Goal: Task Accomplishment & Management: Use online tool/utility

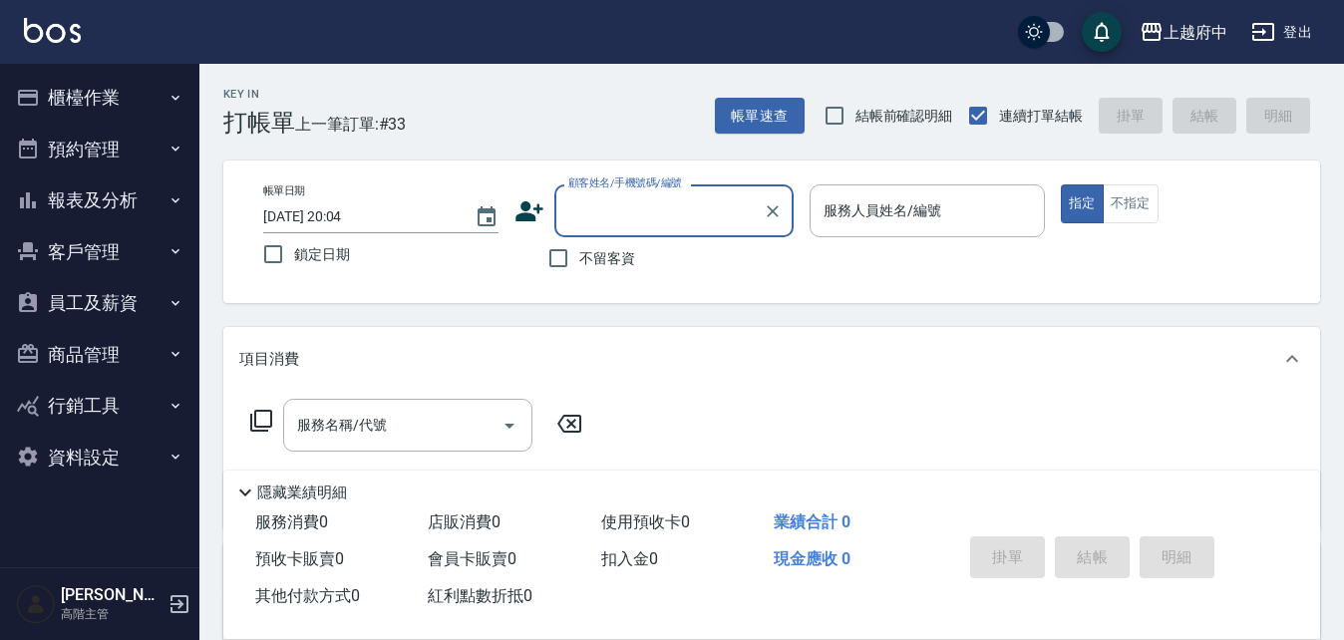
type input "t"
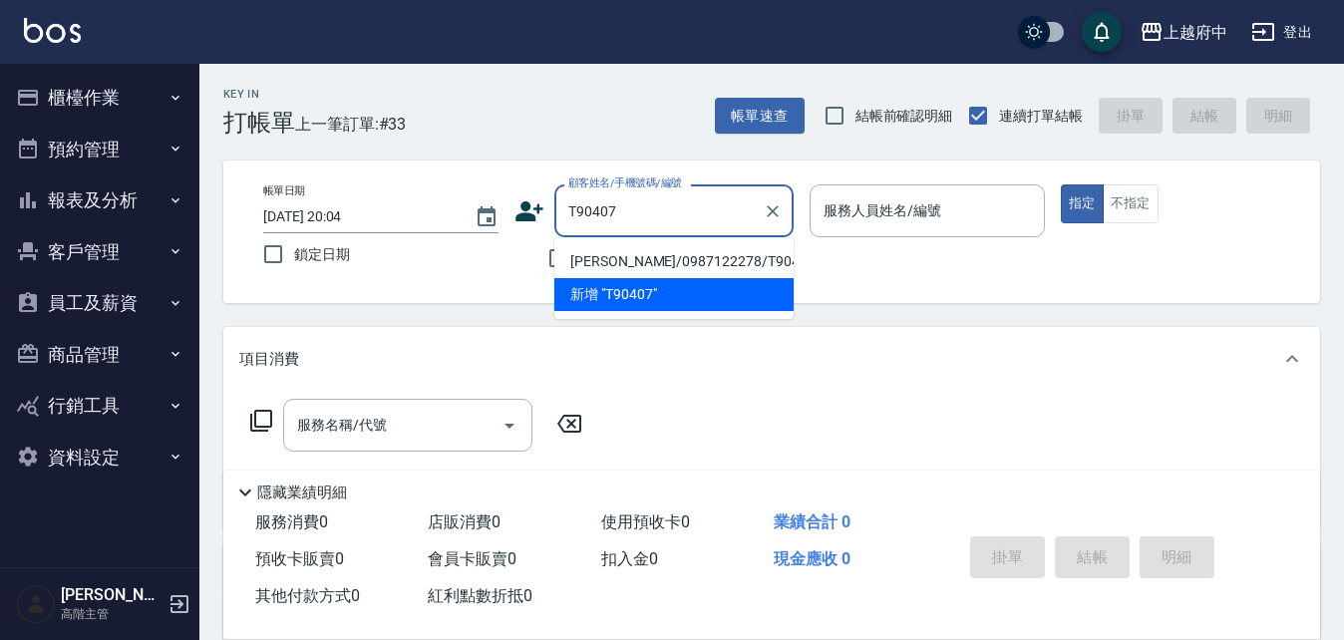
click at [718, 257] on li "[PERSON_NAME]/0987122278/T90407" at bounding box center [673, 261] width 239 height 33
type input "[PERSON_NAME]/0987122278/T90407"
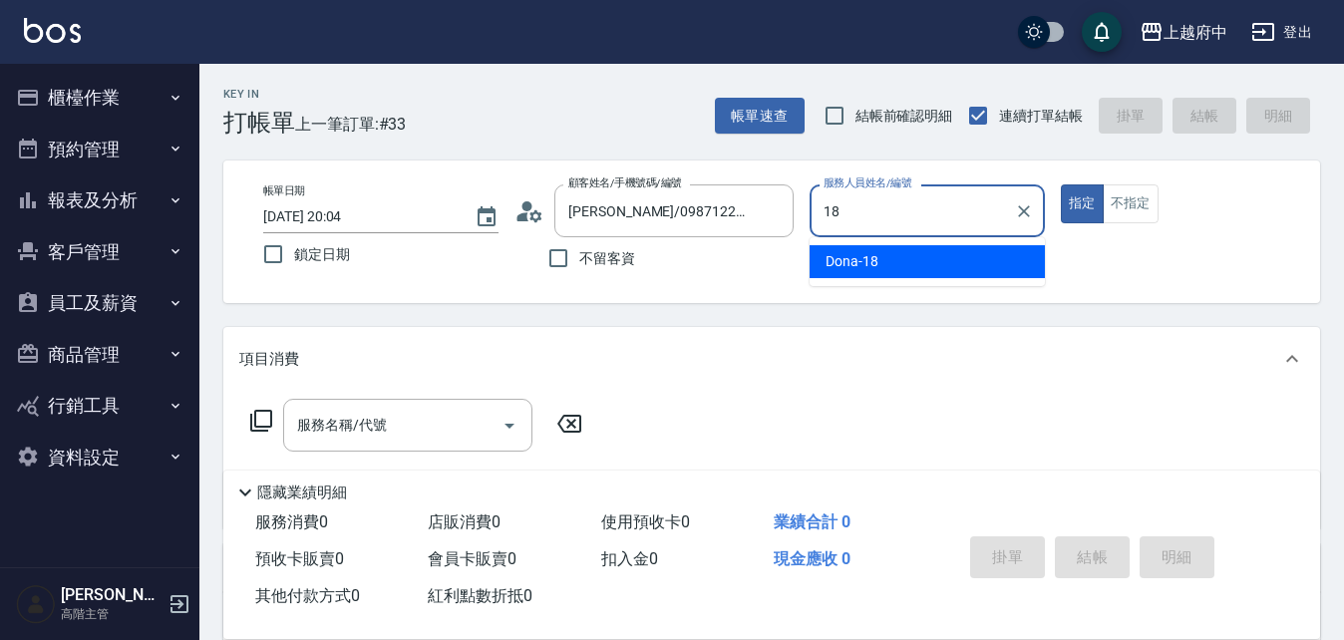
type input "Dona-18"
type button "true"
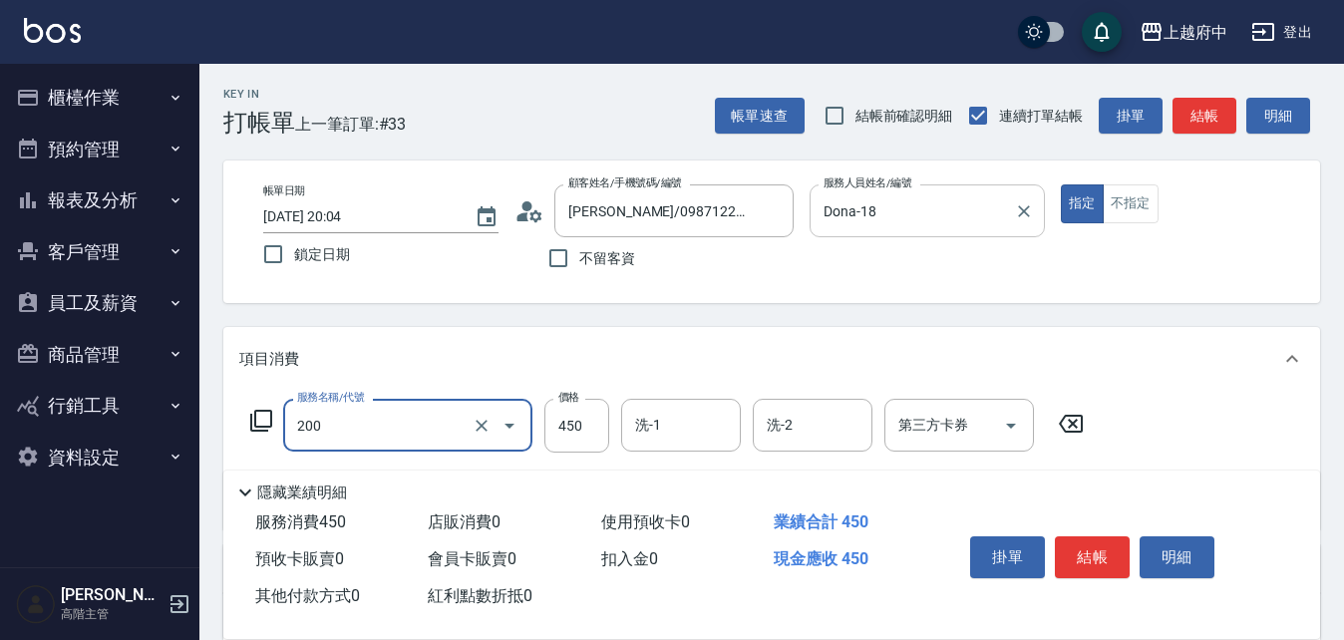
type input "有機洗髮(200)"
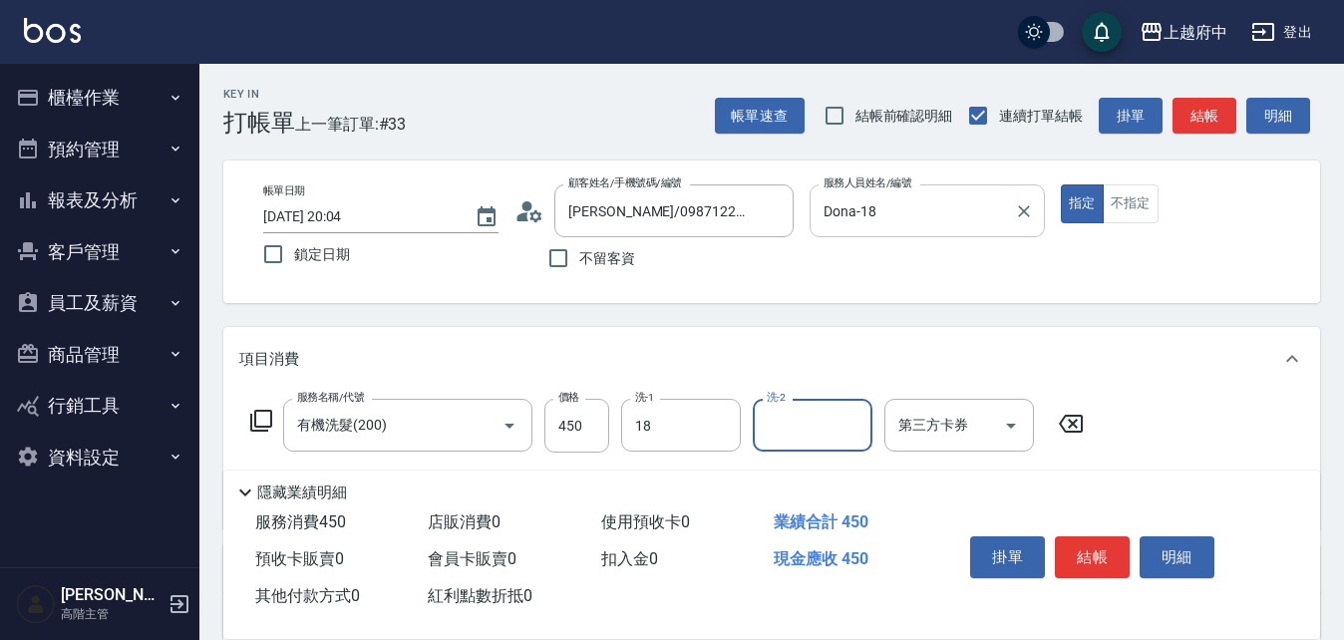
type input "Dona-18"
click at [712, 342] on div "項目消費" at bounding box center [771, 359] width 1097 height 64
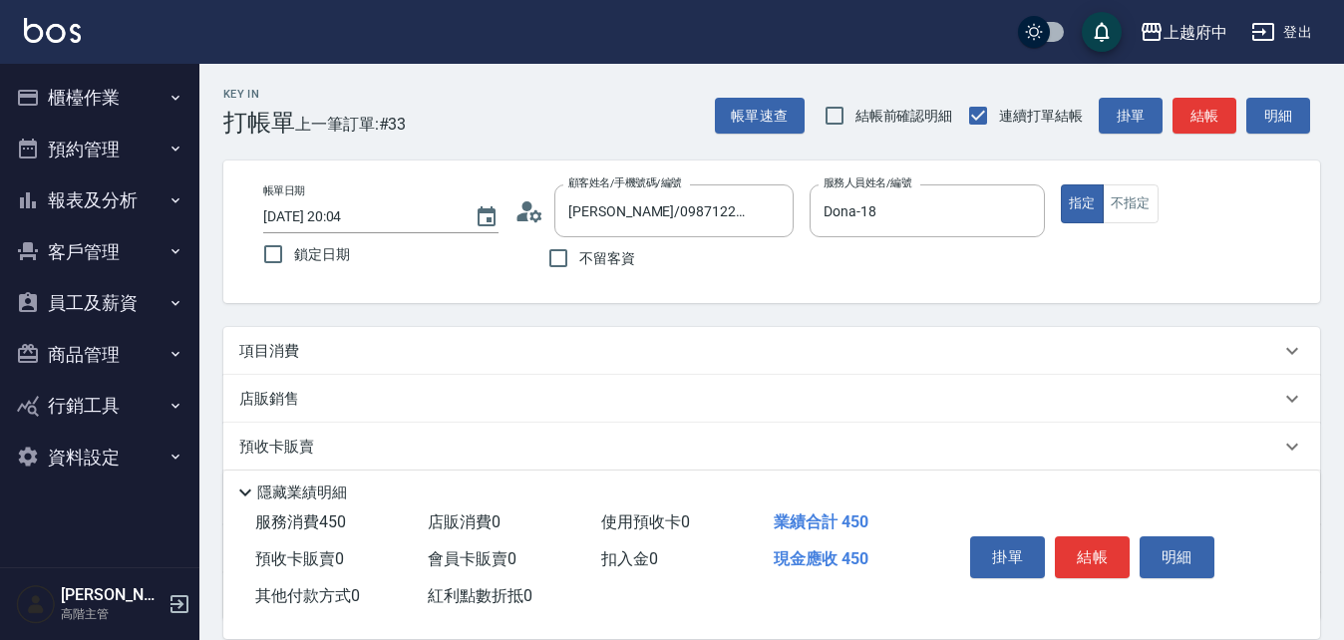
scroll to position [100, 0]
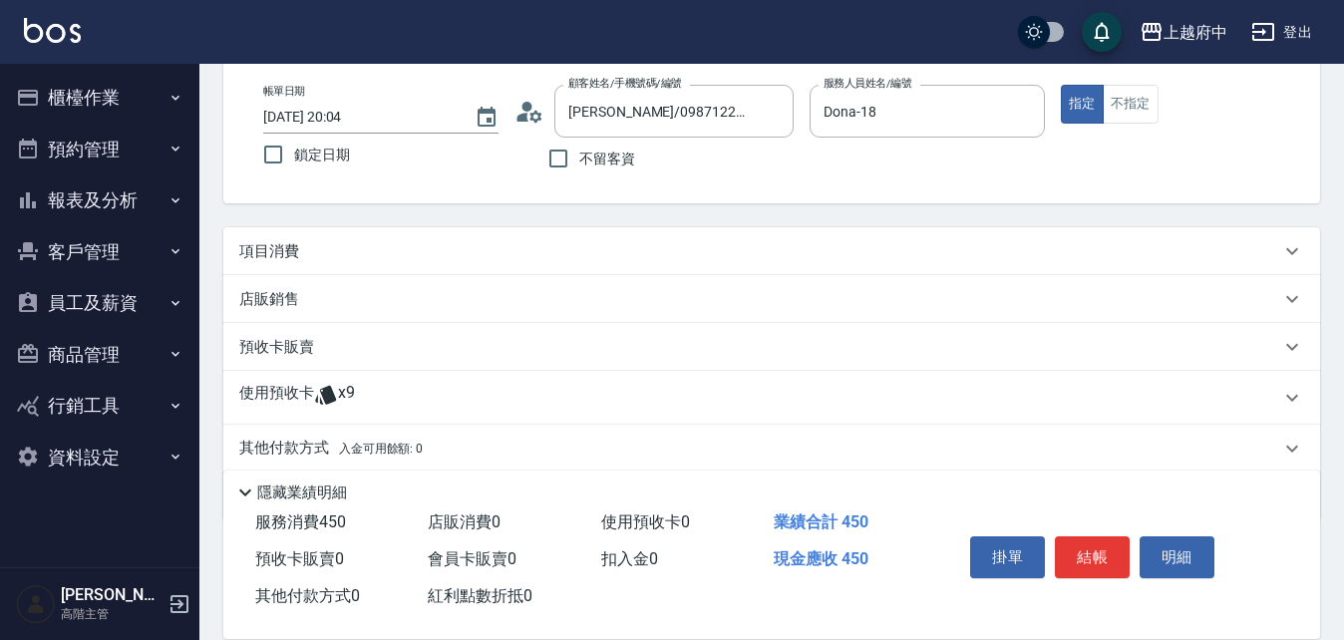
click at [306, 246] on div "項目消費" at bounding box center [759, 251] width 1041 height 21
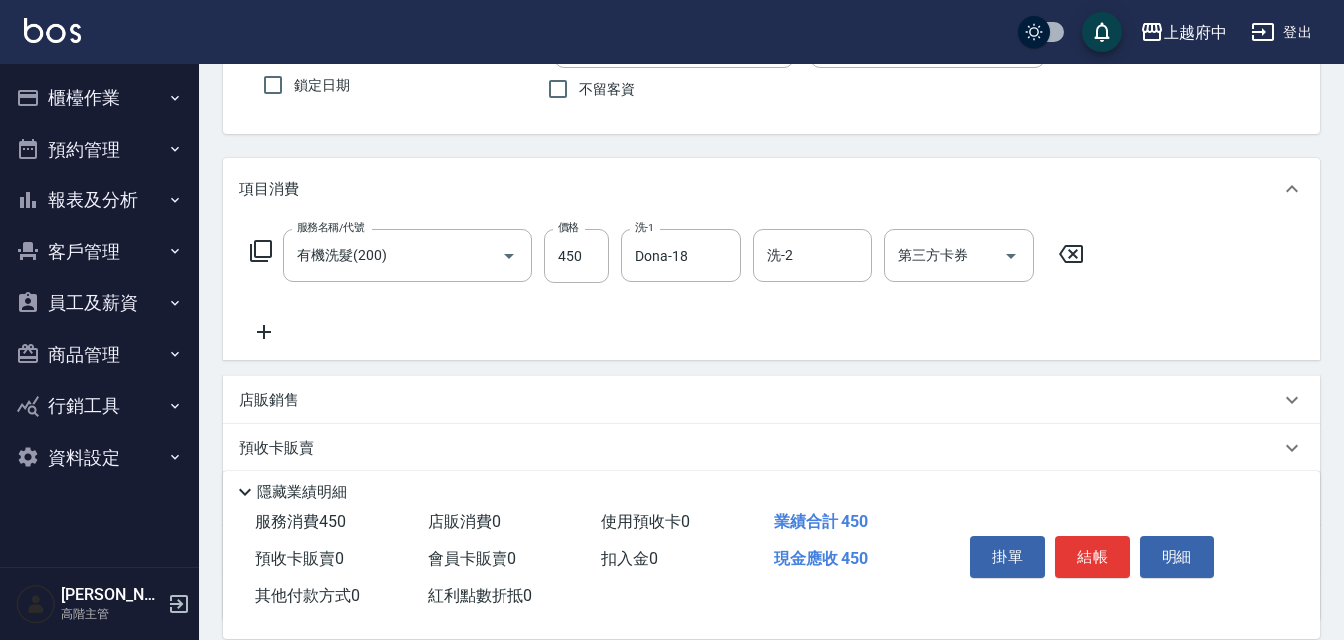
scroll to position [299, 0]
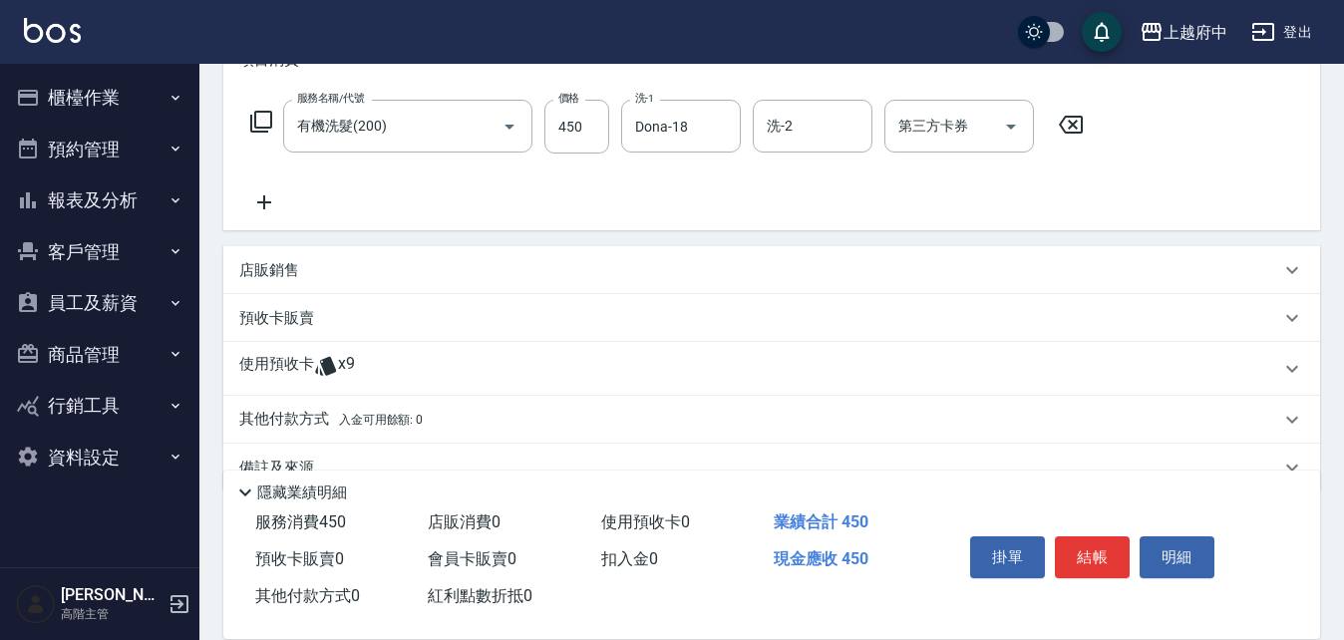
click at [319, 361] on icon at bounding box center [326, 366] width 24 height 24
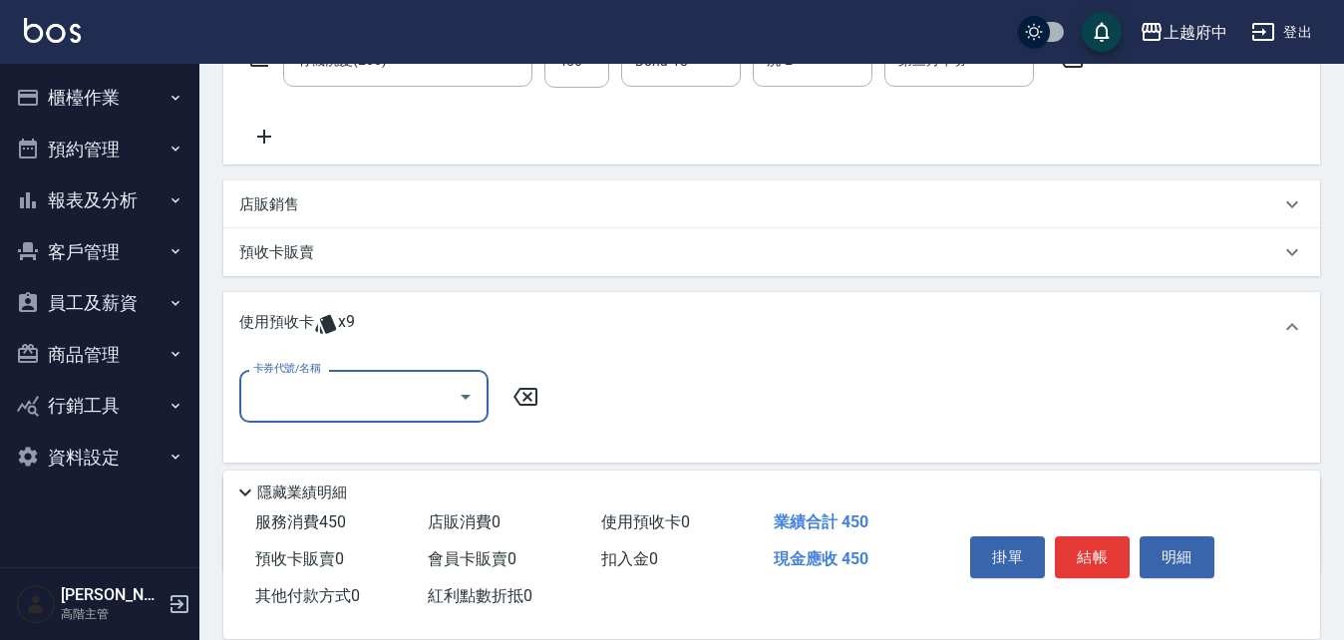
scroll to position [399, 0]
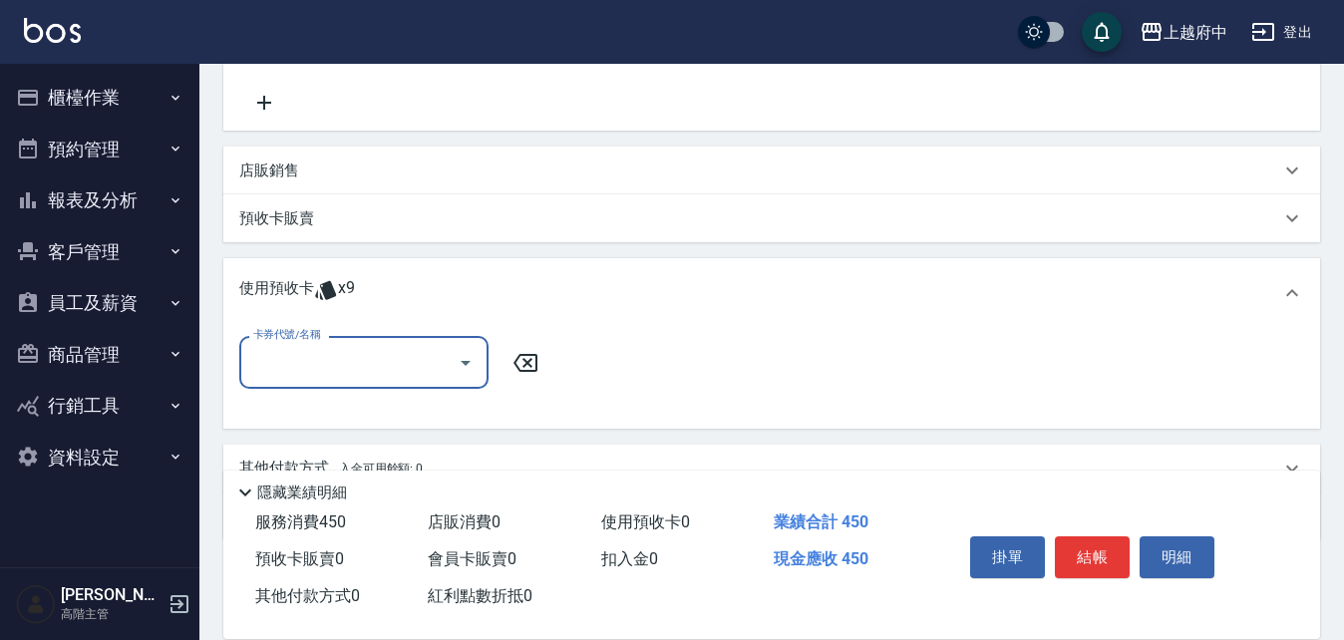
click at [436, 355] on input "卡券代號/名稱" at bounding box center [348, 362] width 201 height 35
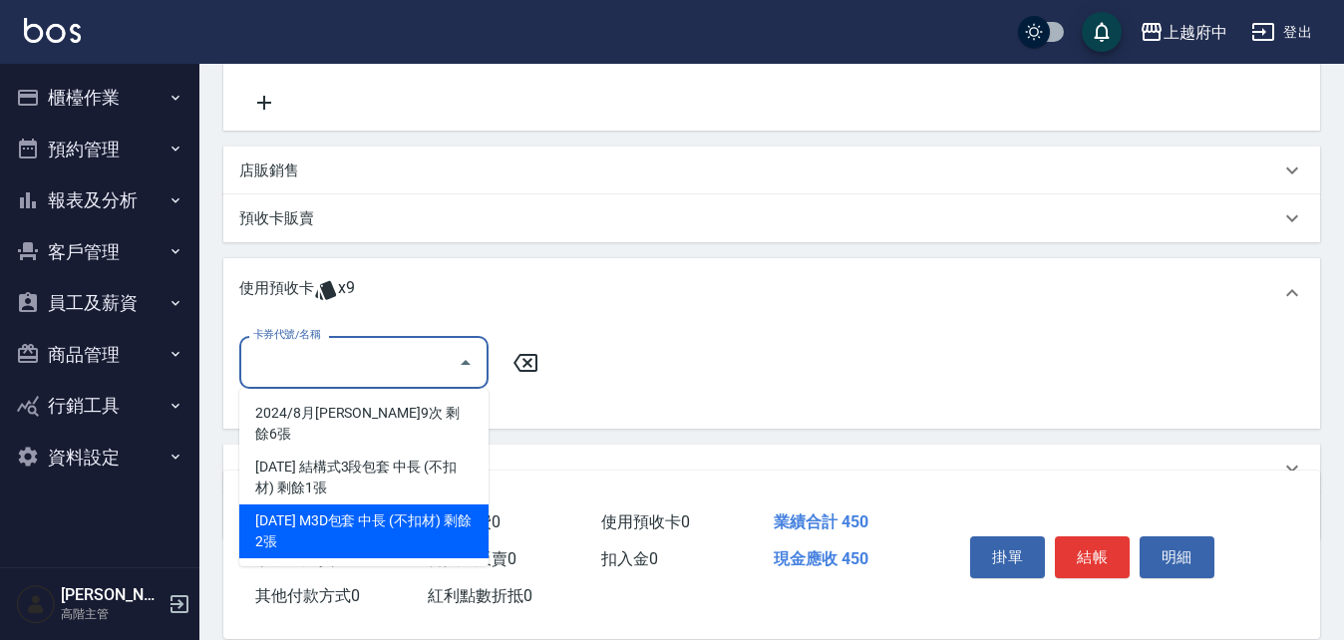
click at [342, 508] on div "[DATE] M3D包套 中長 (不扣材) 剩餘2張" at bounding box center [363, 531] width 249 height 54
type input "[DATE] M3D包套 中長 (不扣材)"
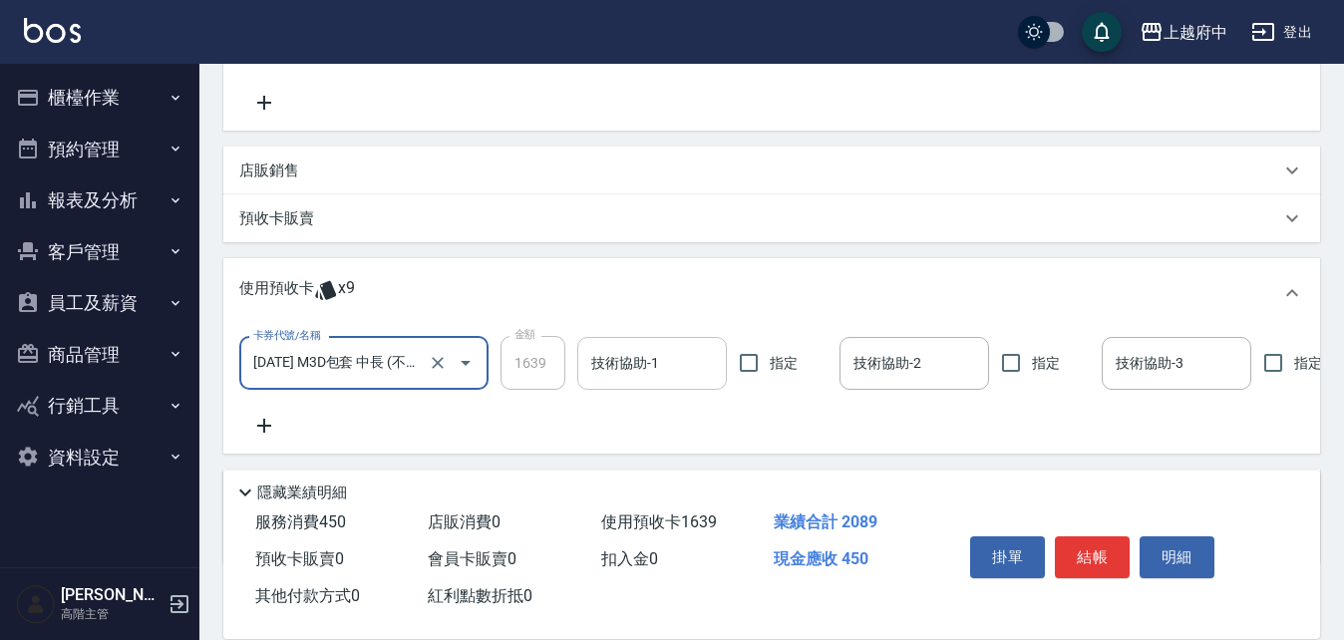
click at [662, 366] on input "技術協助-1" at bounding box center [652, 363] width 132 height 35
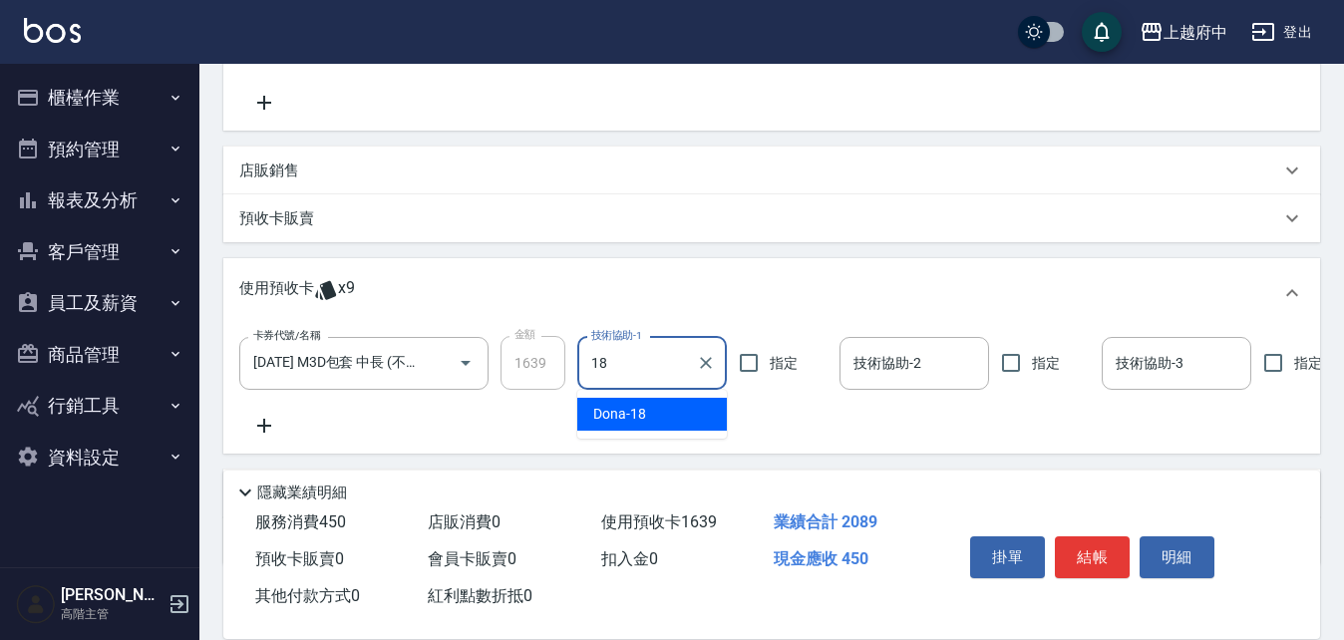
type input "Dona-18"
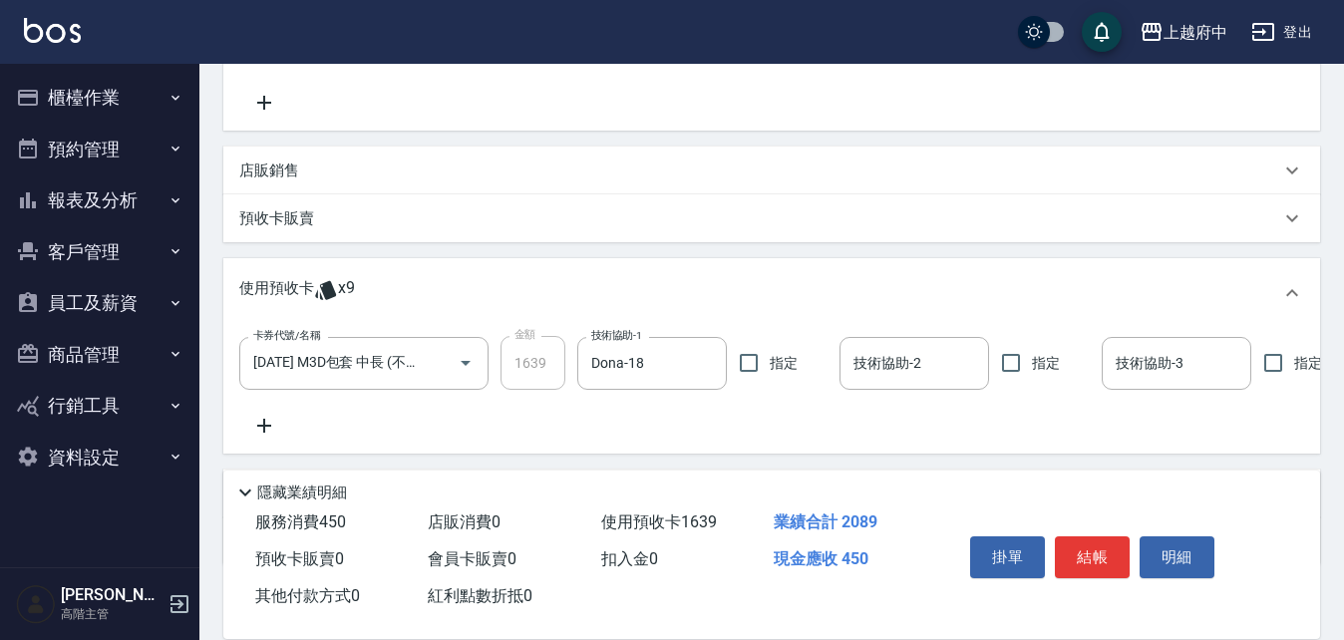
click at [1015, 426] on div "卡券代號/名稱 [DATE] M3D包套 中長 (不扣材) 卡券代號/名稱 金額 1639 金額 技術協助-1 Dona-18 技術協助-1 指定 技術協助-…" at bounding box center [771, 387] width 1065 height 102
click at [1110, 539] on button "結帳" at bounding box center [1092, 557] width 75 height 42
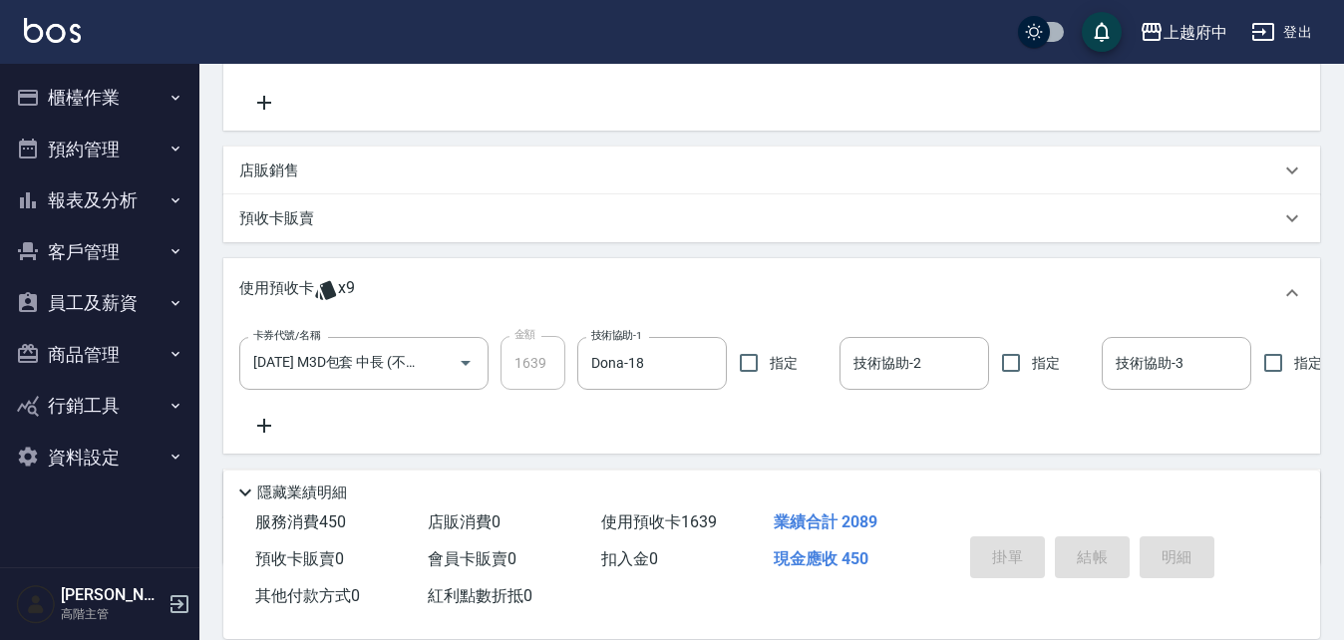
type input "[DATE] 20:05"
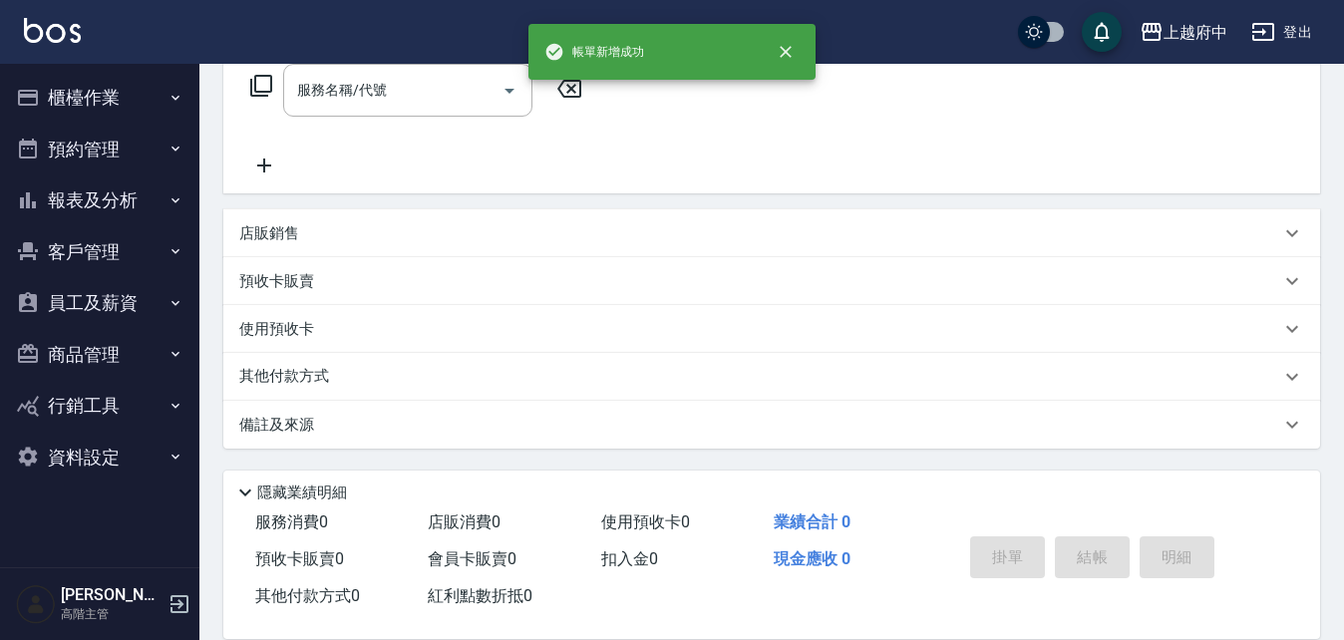
scroll to position [0, 0]
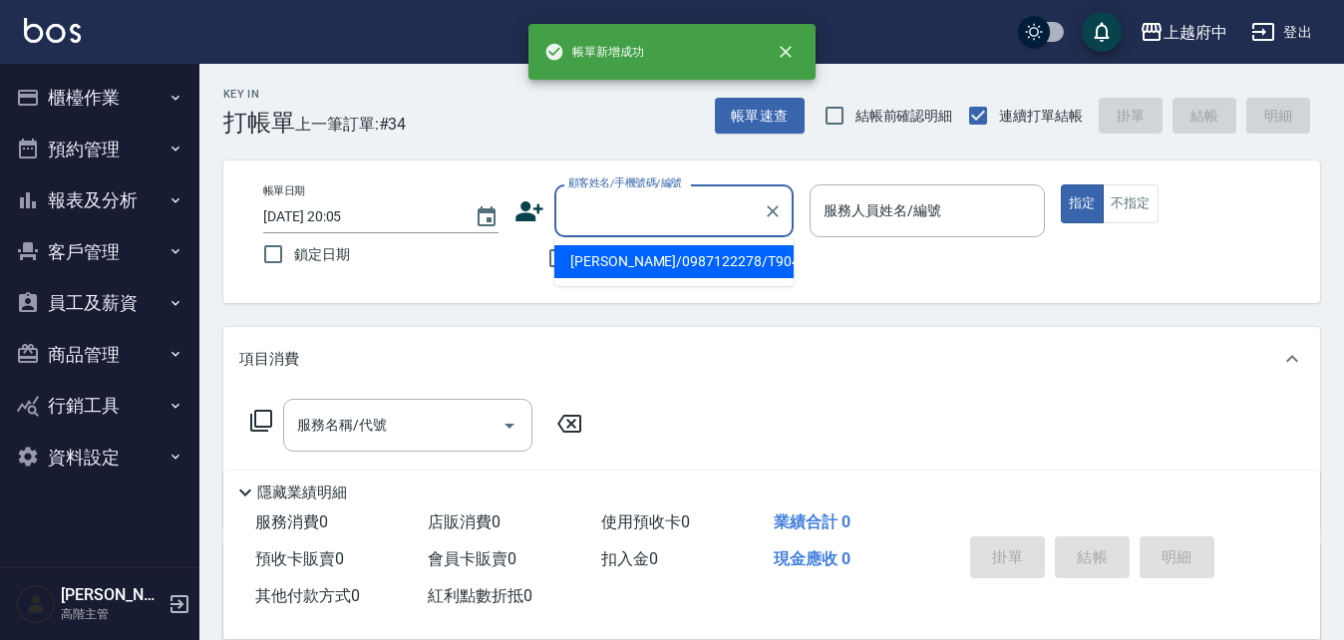
click at [600, 199] on input "顧客姓名/手機號碼/編號" at bounding box center [658, 210] width 191 height 35
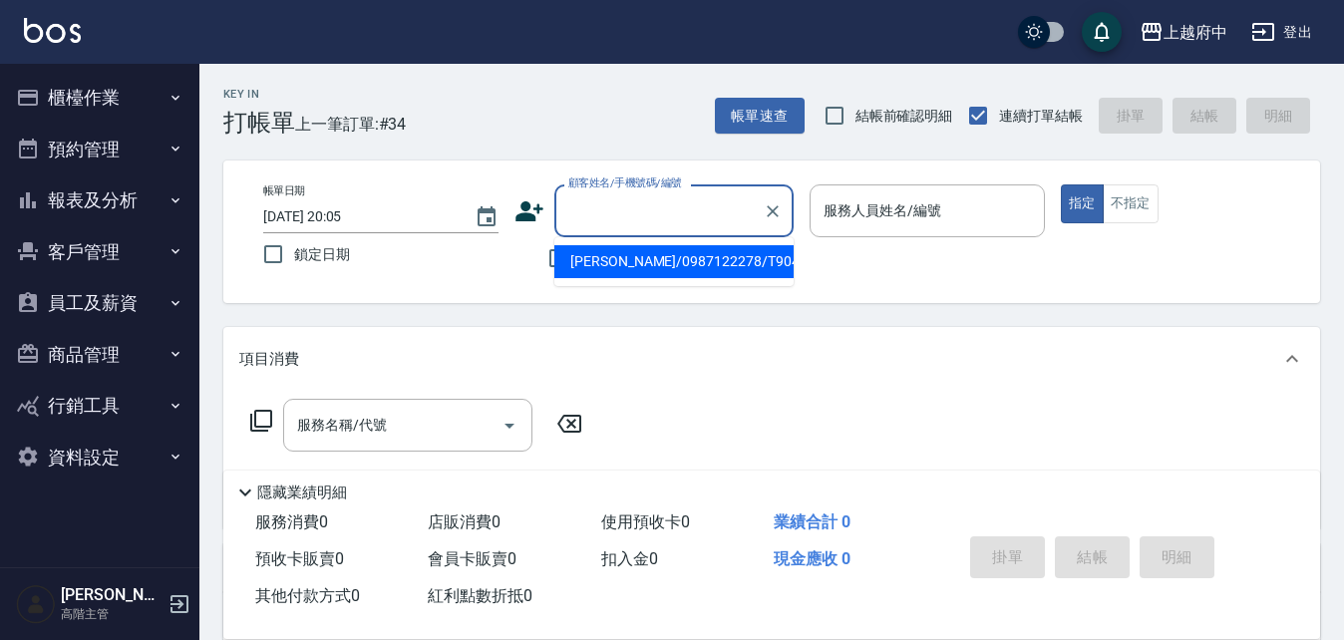
click at [643, 251] on li "[PERSON_NAME]/0987122278/T90407" at bounding box center [673, 261] width 239 height 33
type input "[PERSON_NAME]/0987122278/T90407"
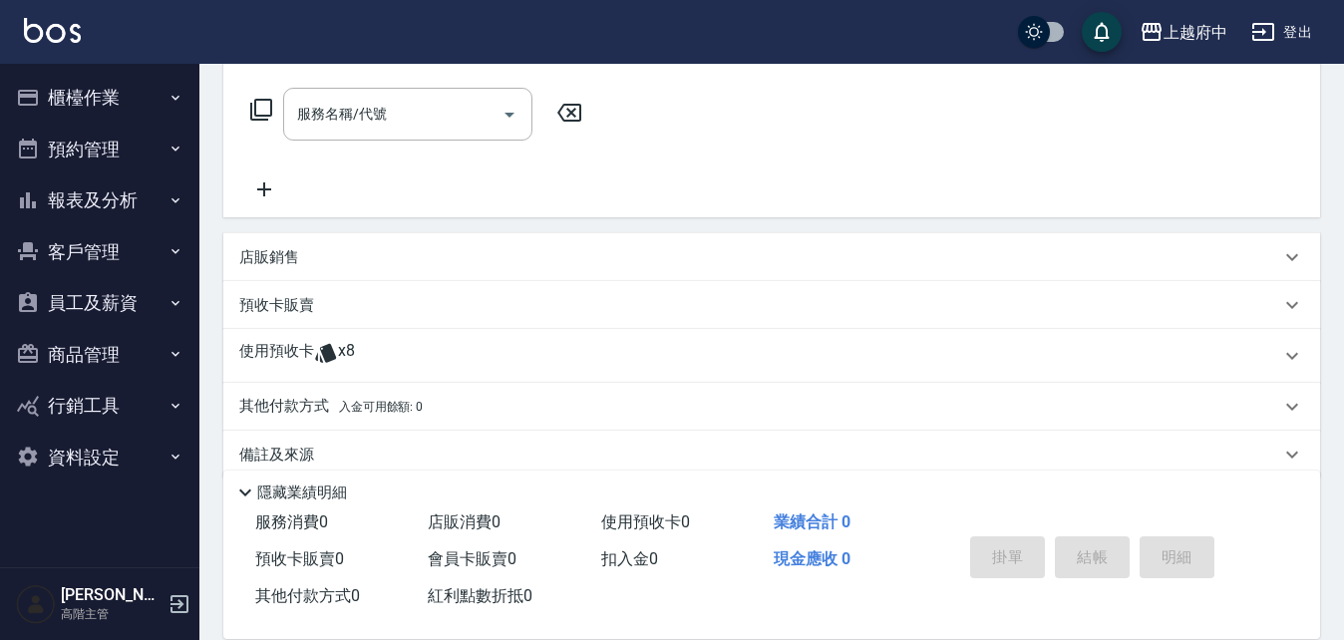
scroll to position [341, 0]
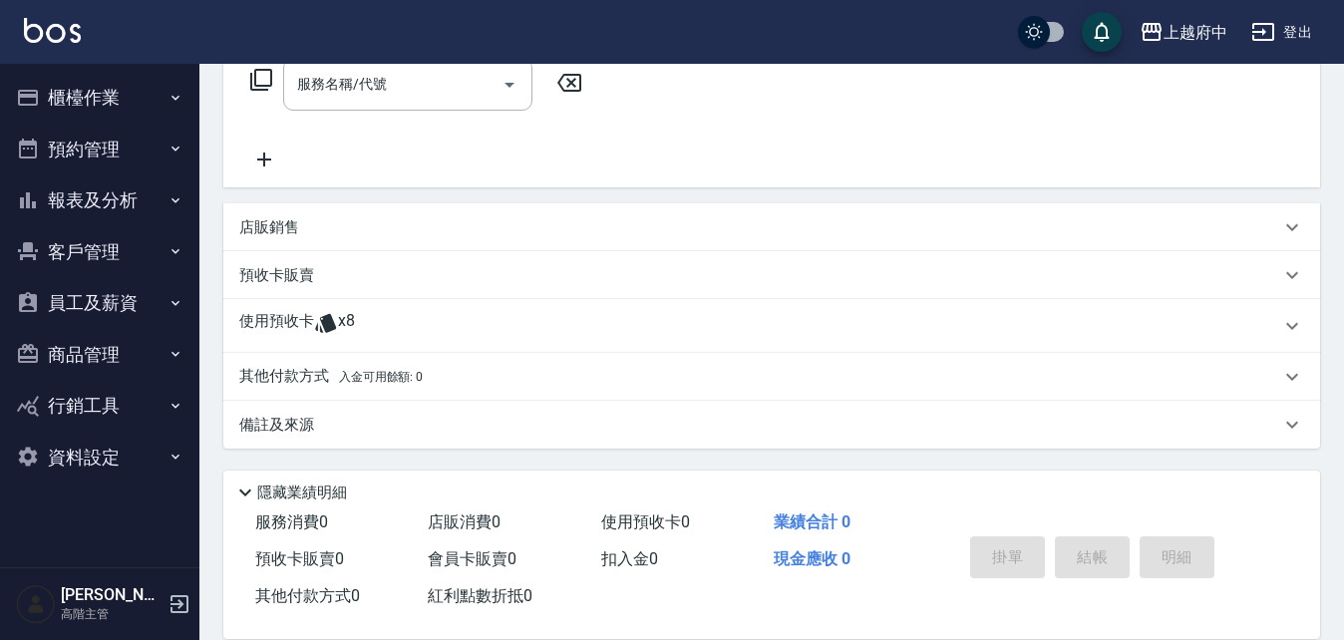
click at [314, 320] on icon at bounding box center [326, 323] width 24 height 24
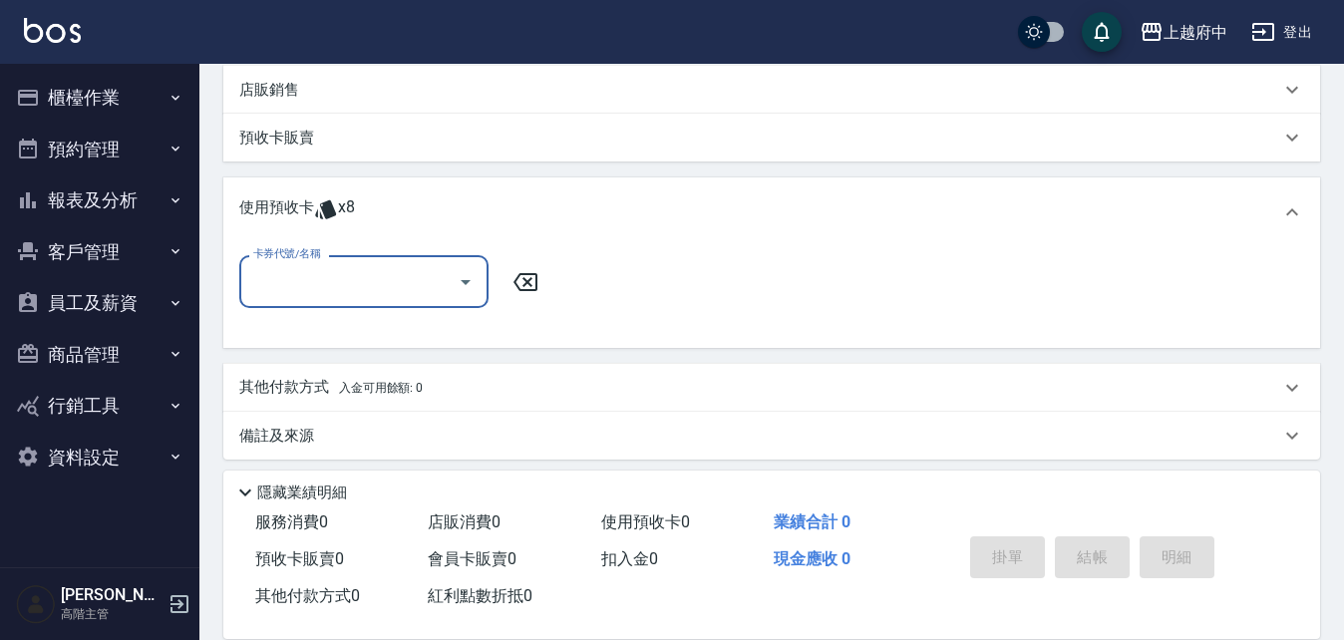
scroll to position [490, 0]
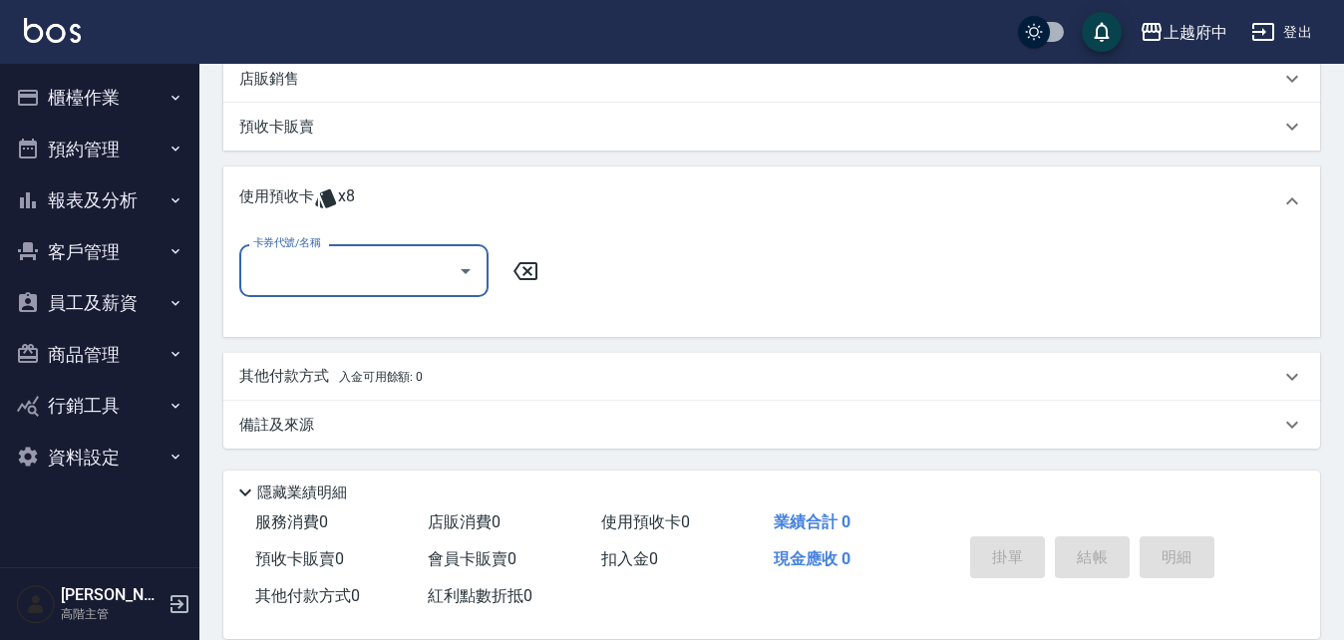
click at [455, 270] on icon "Open" at bounding box center [466, 271] width 24 height 24
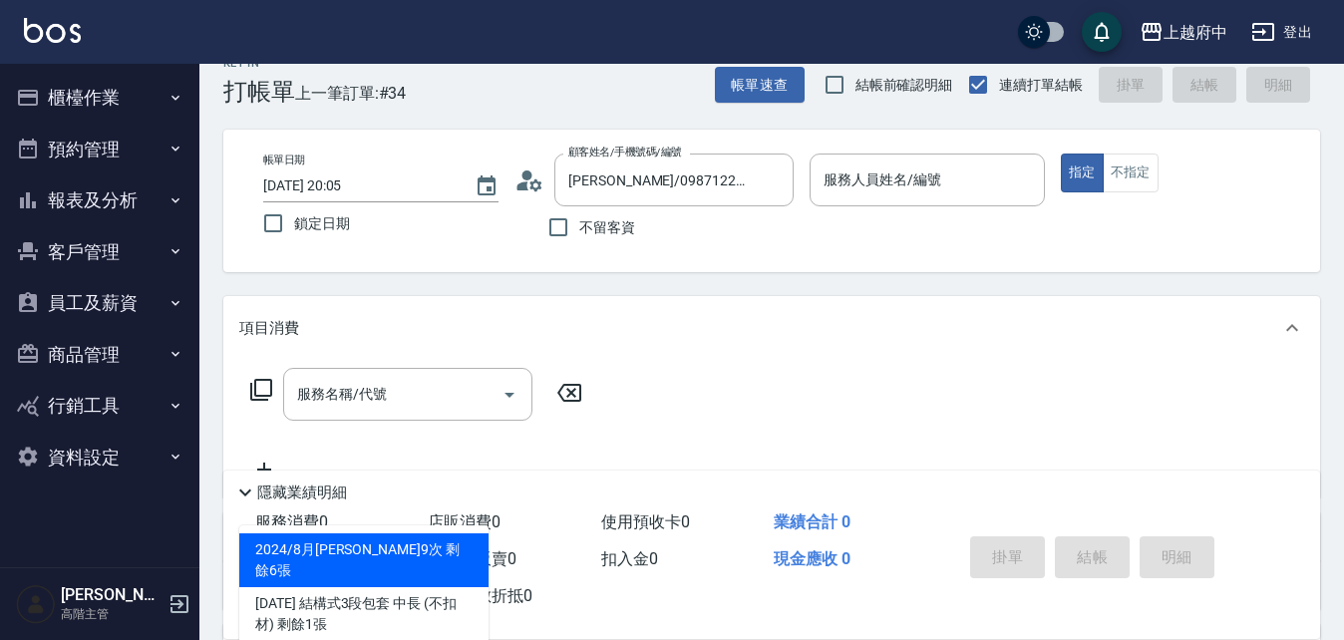
scroll to position [0, 0]
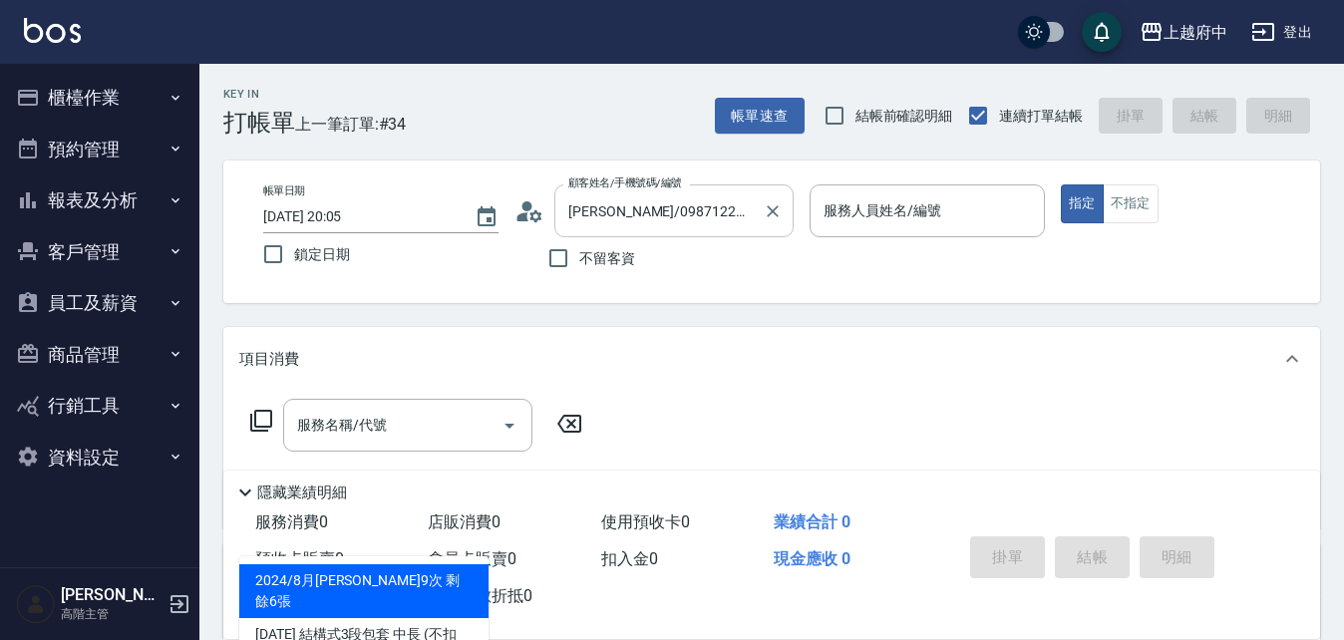
click at [763, 211] on icon "Clear" at bounding box center [773, 211] width 20 height 20
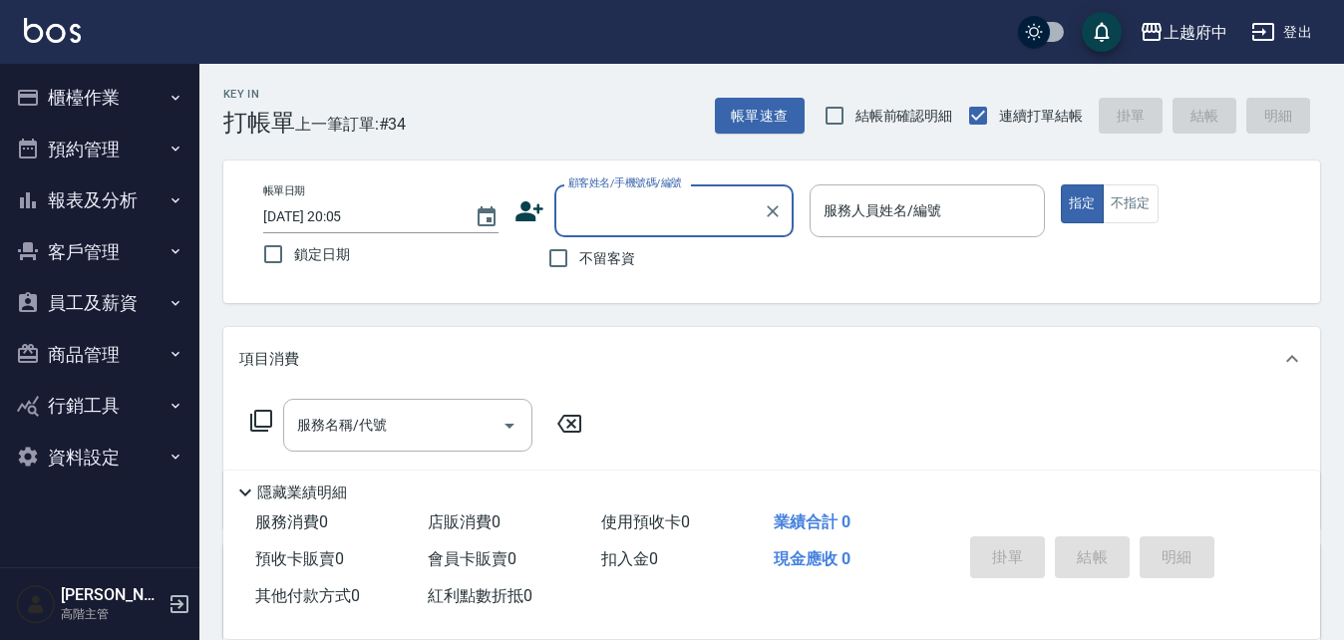
click at [72, 97] on button "櫃檯作業" at bounding box center [99, 98] width 183 height 52
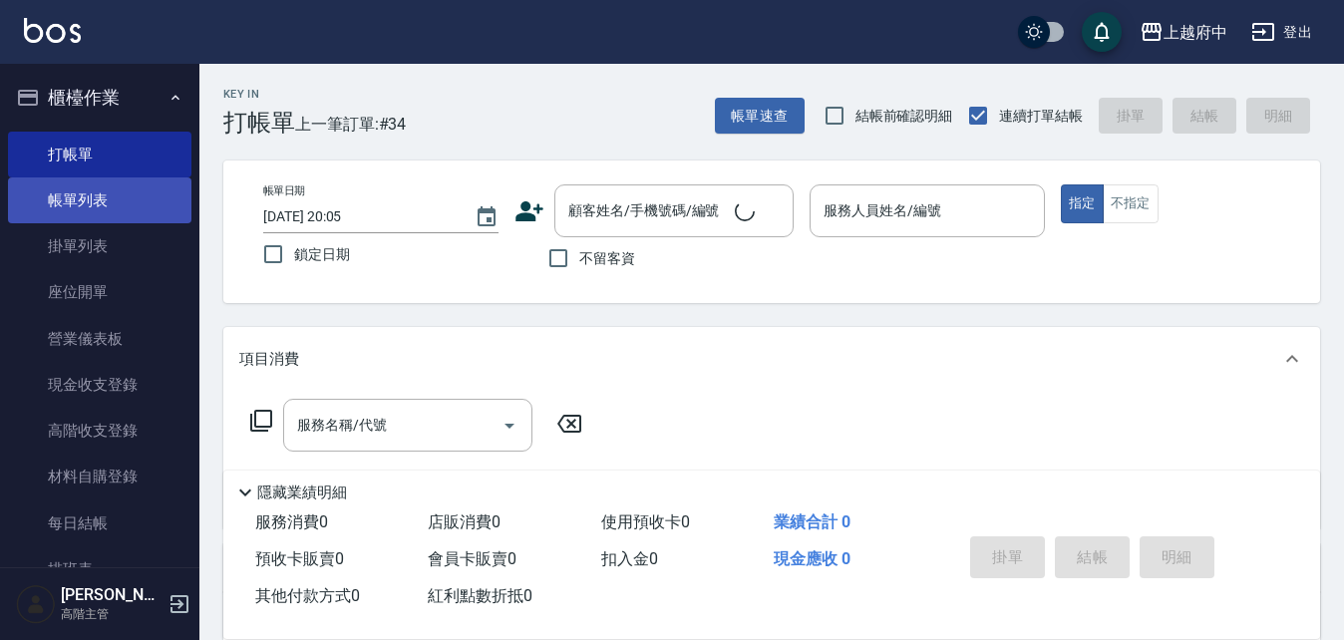
click at [71, 214] on link "帳單列表" at bounding box center [99, 200] width 183 height 46
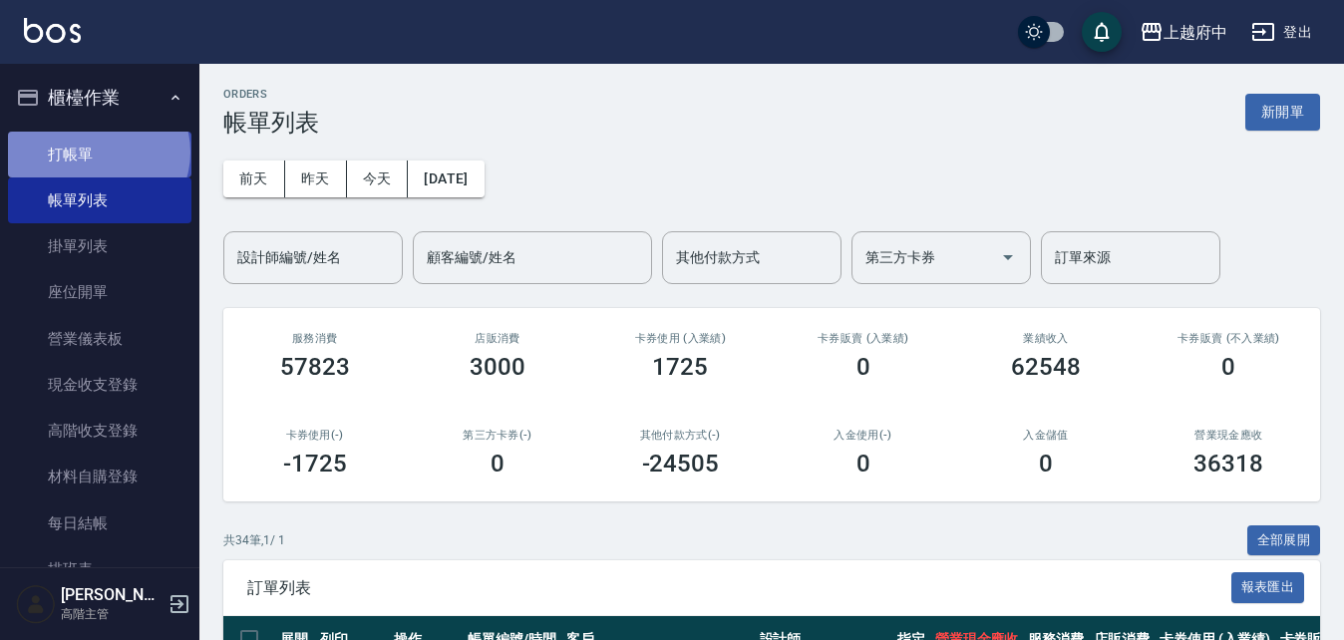
click at [97, 152] on link "打帳單" at bounding box center [99, 155] width 183 height 46
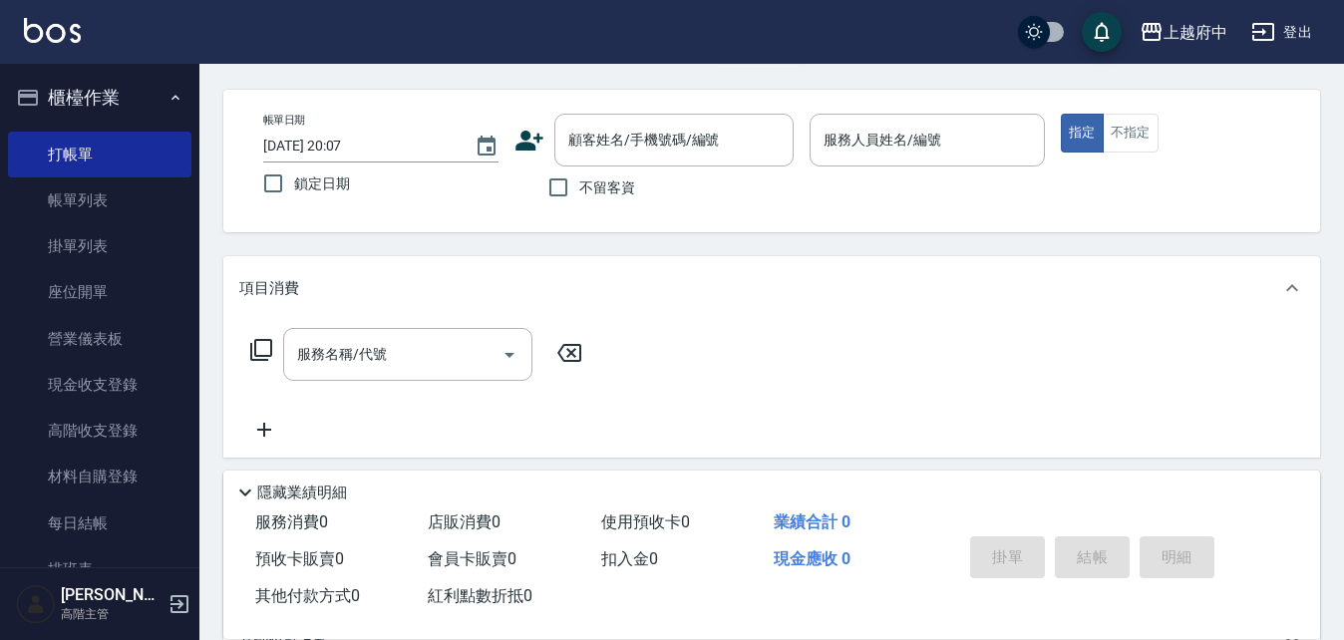
scroll to position [100, 0]
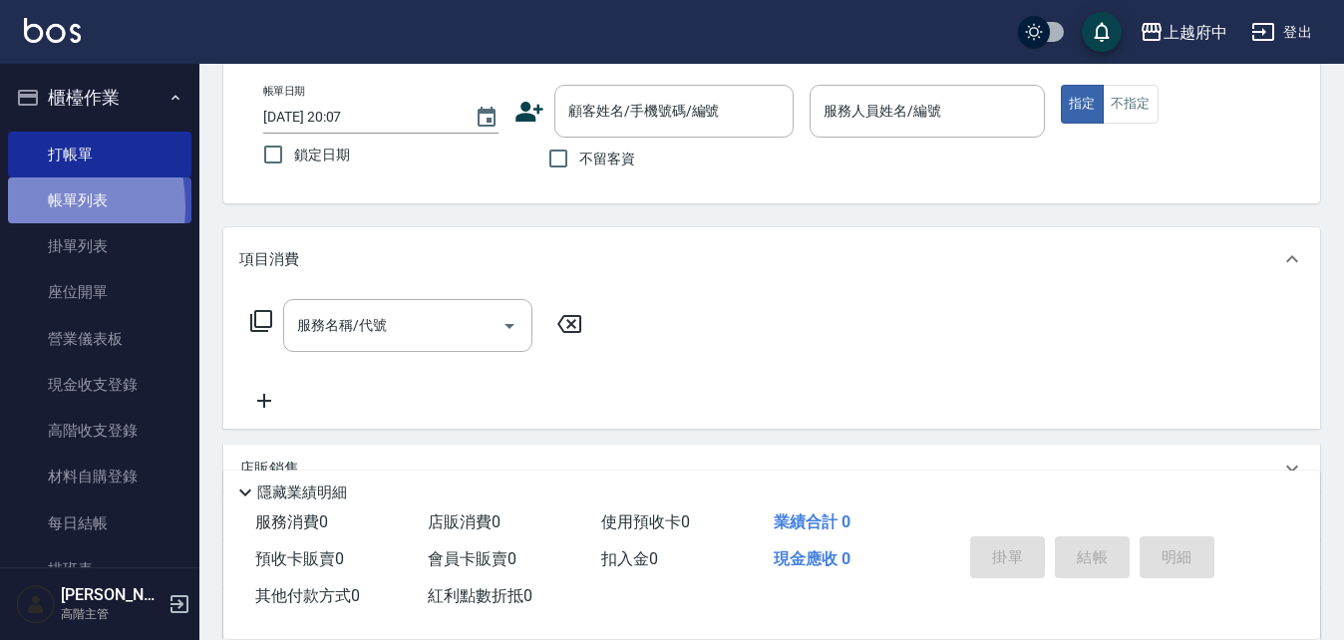
click at [21, 206] on link "帳單列表" at bounding box center [99, 200] width 183 height 46
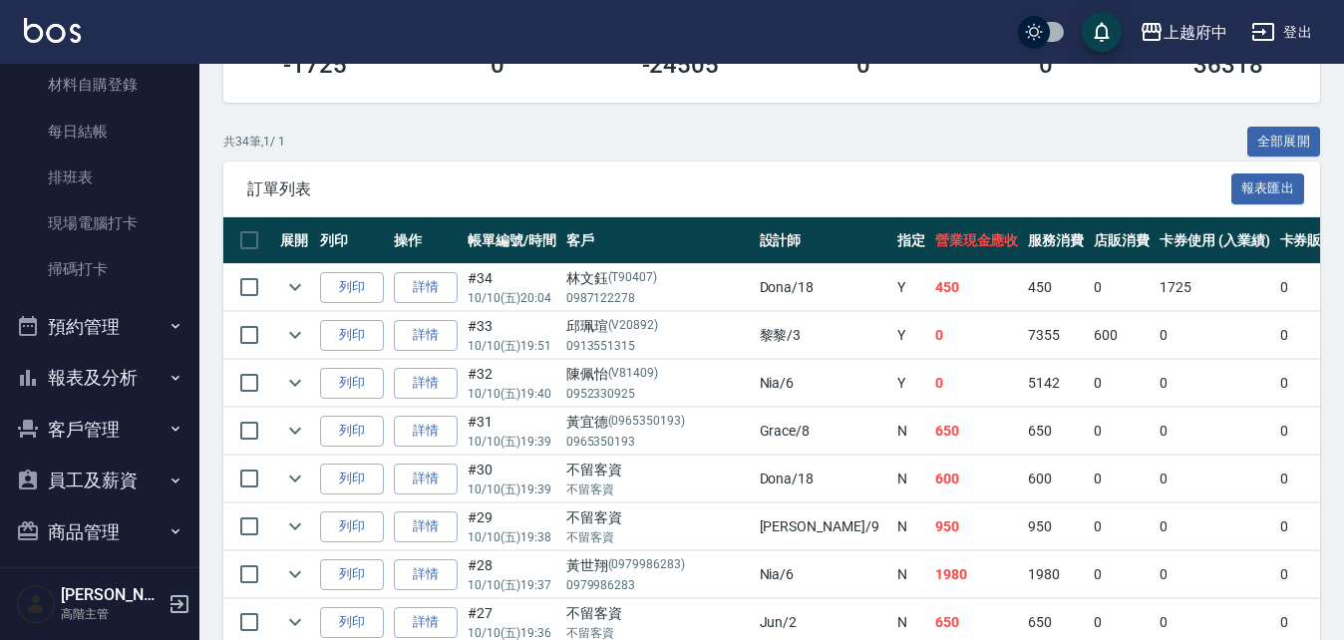
scroll to position [399, 0]
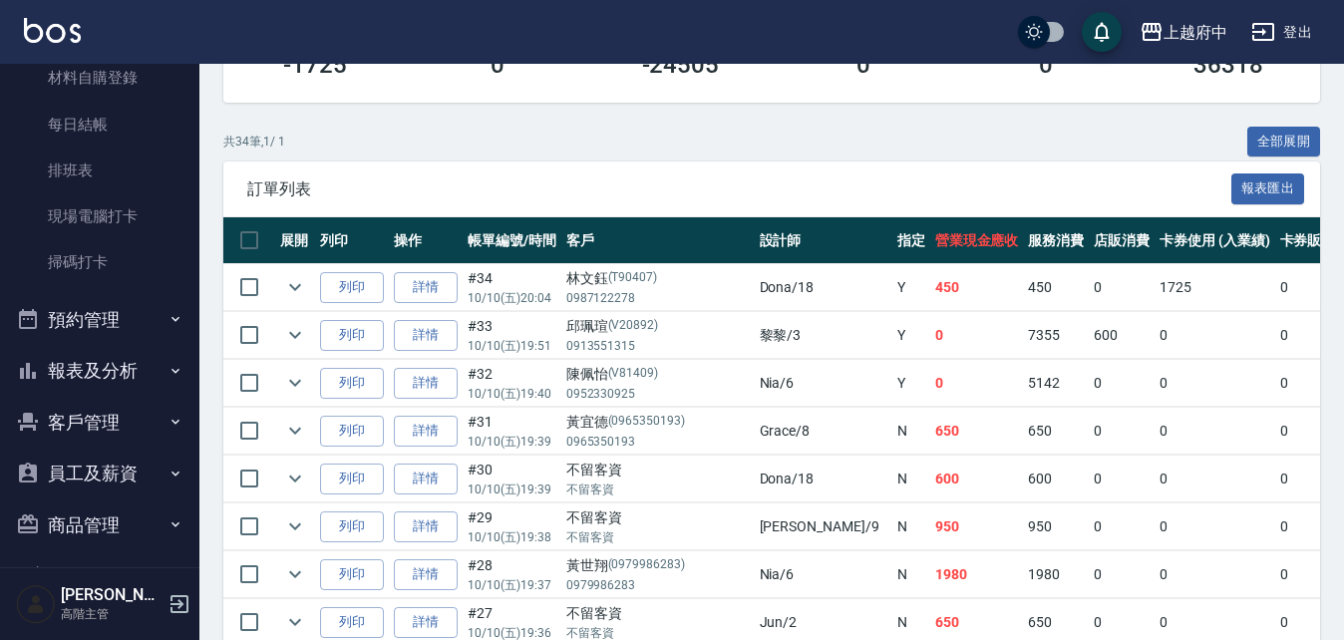
click at [68, 326] on button "預約管理" at bounding box center [99, 320] width 183 height 52
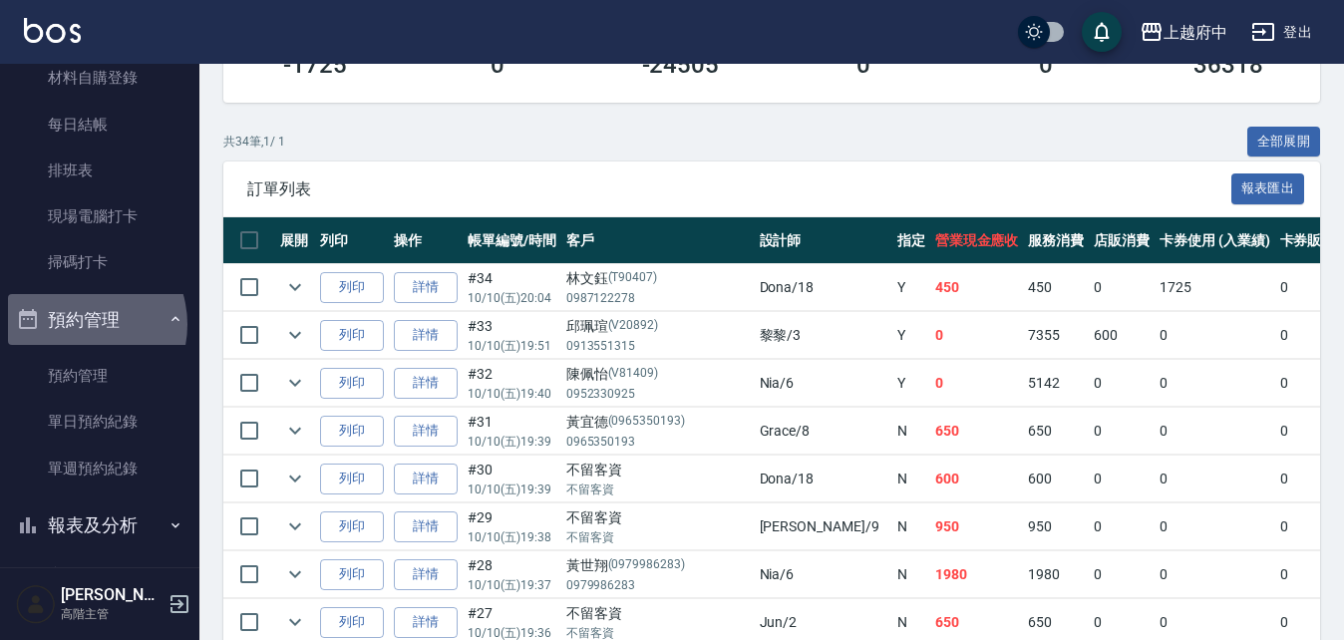
click at [76, 324] on button "預約管理" at bounding box center [99, 320] width 183 height 52
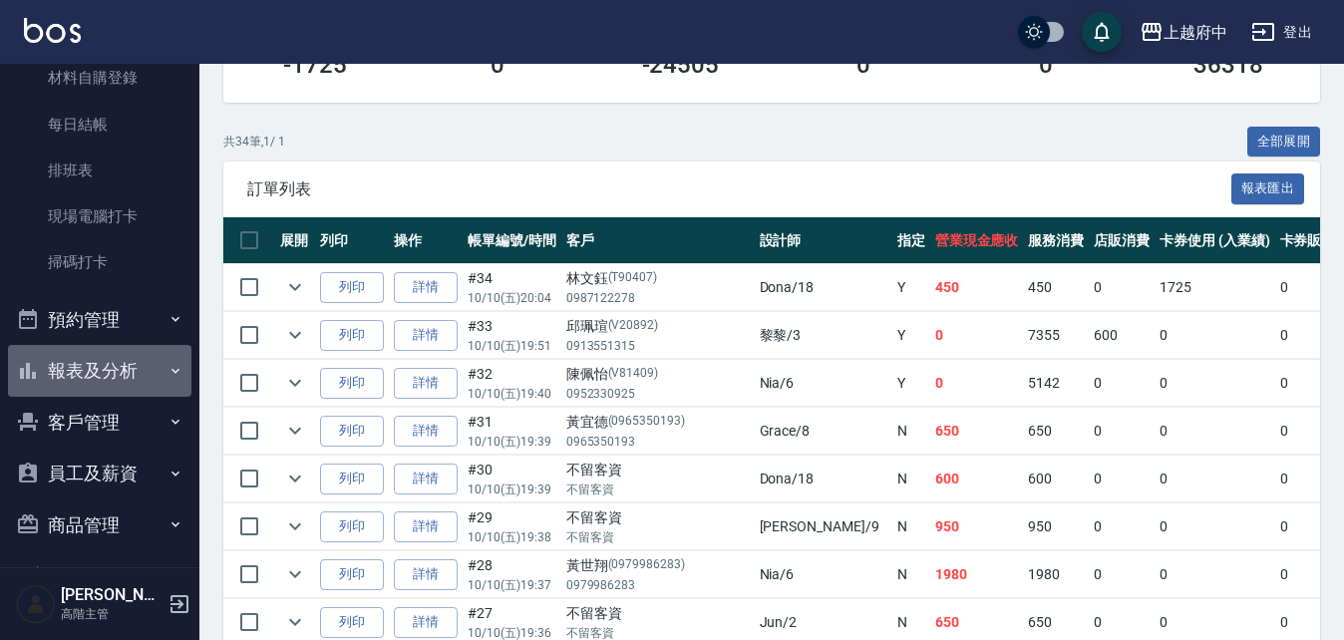
click at [102, 379] on button "報表及分析" at bounding box center [99, 371] width 183 height 52
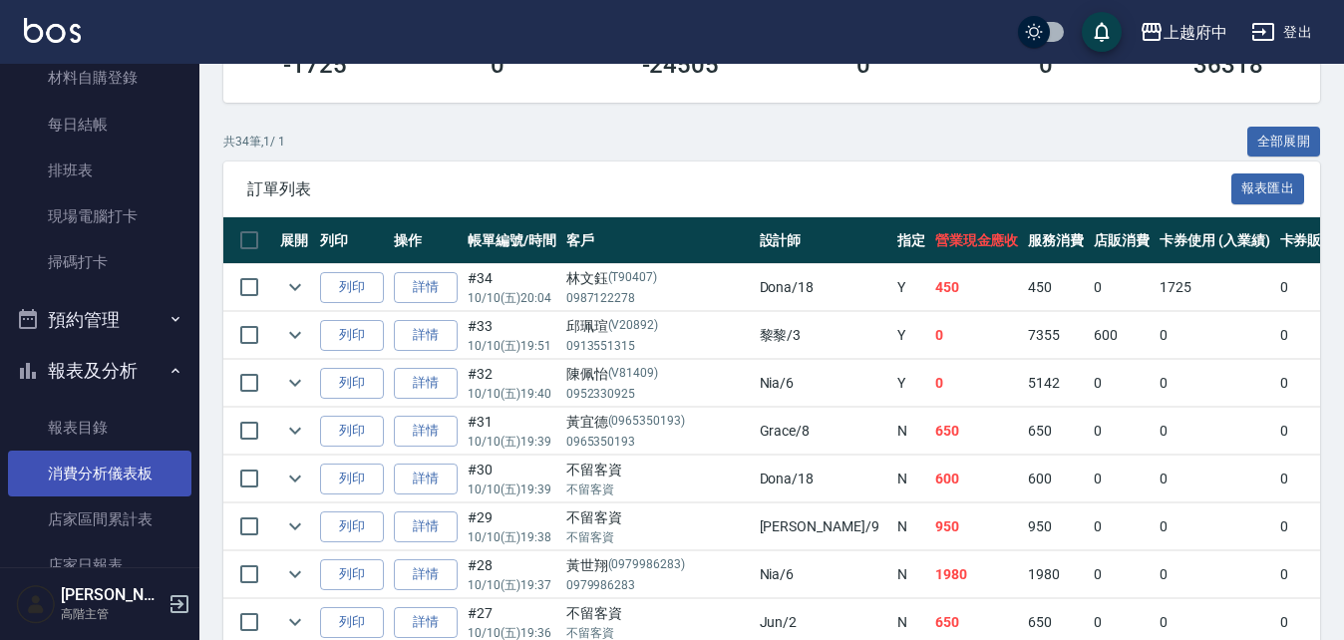
scroll to position [499, 0]
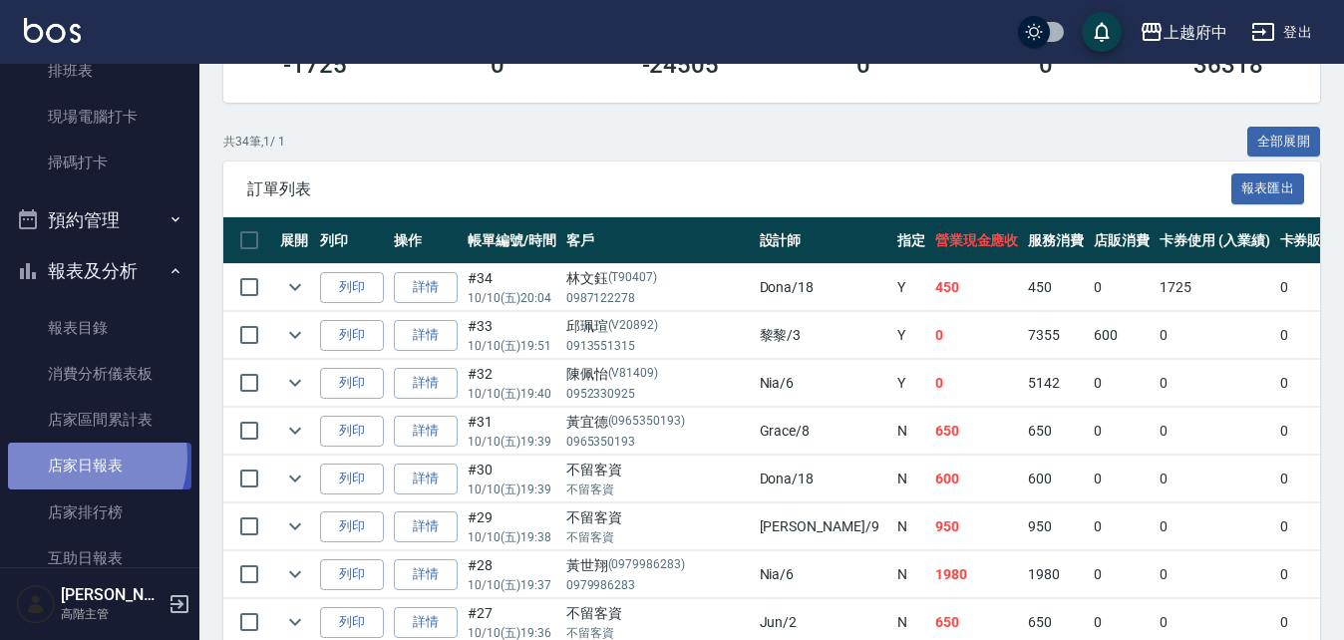
click at [82, 457] on link "店家日報表" at bounding box center [99, 466] width 183 height 46
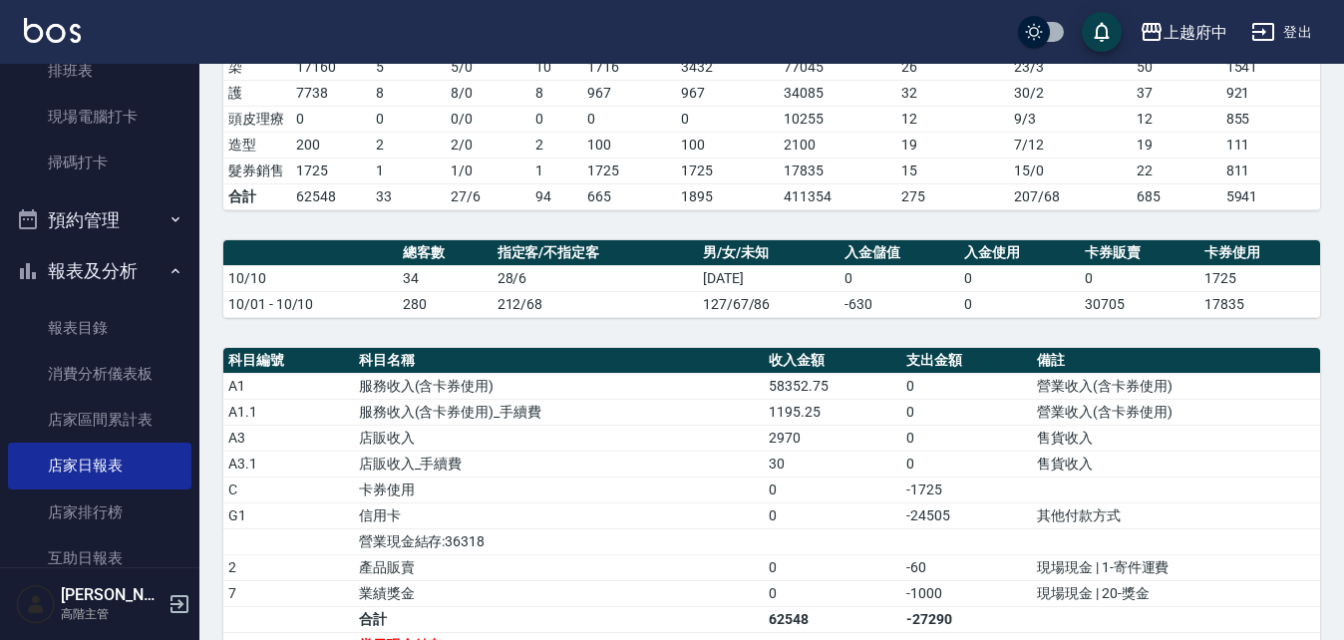
scroll to position [598, 0]
